Goal: Transaction & Acquisition: Purchase product/service

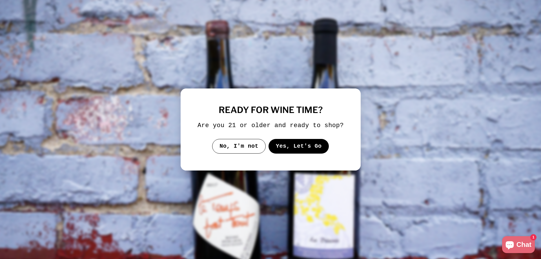
click at [289, 147] on button "Yes, Let's Go" at bounding box center [298, 146] width 61 height 15
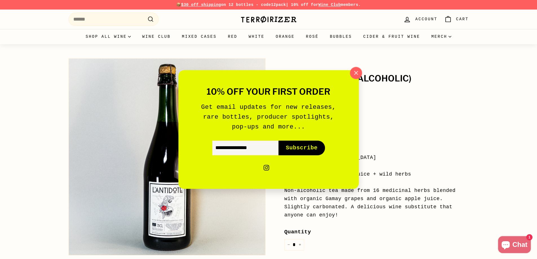
click at [356, 73] on icon "button" at bounding box center [356, 73] width 4 height 4
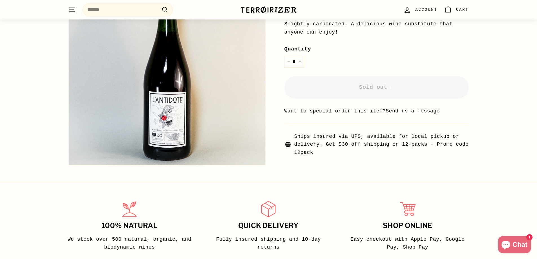
scroll to position [113, 0]
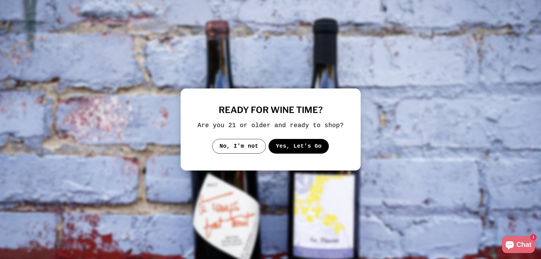
click at [304, 145] on button "Yes, Let's Go" at bounding box center [298, 146] width 61 height 15
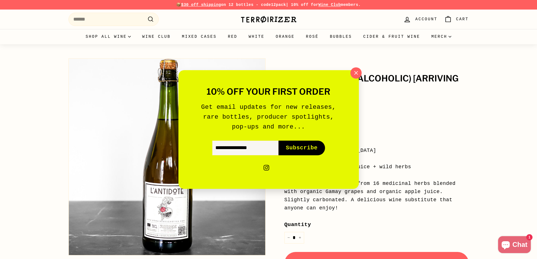
click at [496, 147] on div "10% off your first order Get email updates for new releases, rare bottles, prod…" at bounding box center [268, 129] width 537 height 259
